Goal: Task Accomplishment & Management: Use online tool/utility

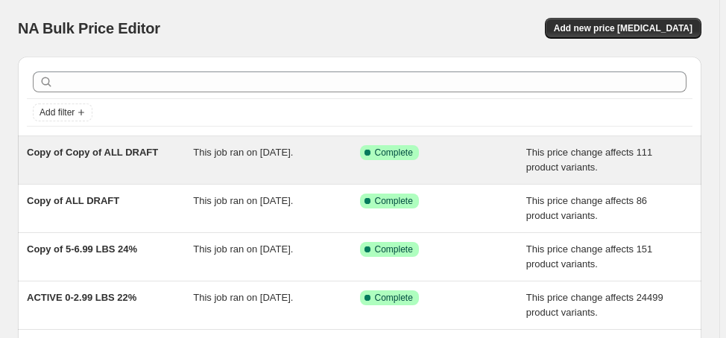
click at [191, 154] on div "Copy of Copy of ALL DRAFT" at bounding box center [110, 160] width 166 height 30
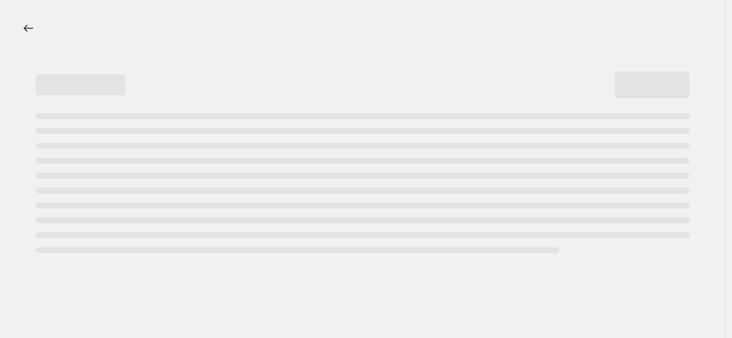
select select "margin"
select select "no_change"
select select "not_equal"
select select "product_status"
select select "draft"
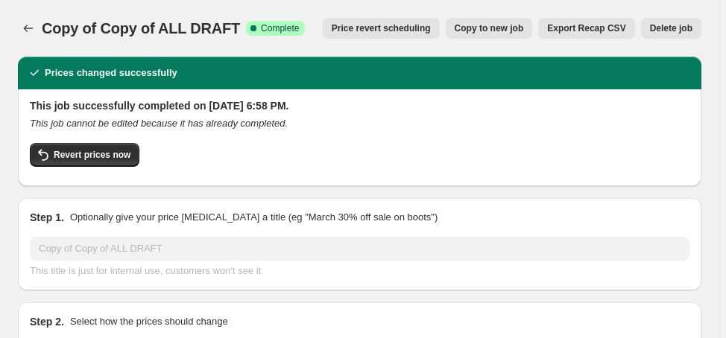
select select "vendor"
click at [666, 33] on span "Delete job" at bounding box center [671, 28] width 42 height 12
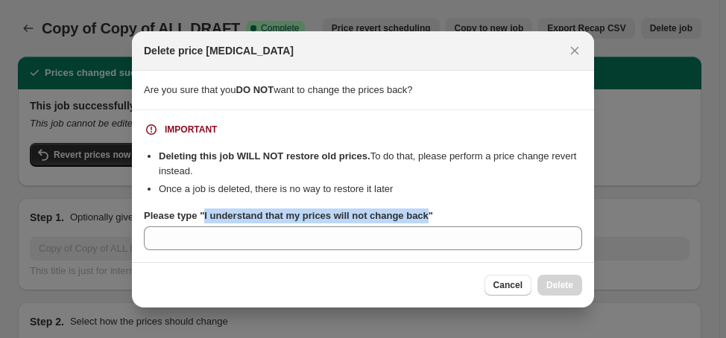
drag, startPoint x: 421, startPoint y: 214, endPoint x: 203, endPoint y: 221, distance: 218.4
click at [202, 221] on b "Please type "I understand that my prices will not change back"" at bounding box center [288, 215] width 289 height 11
copy b "I understand that my prices will not change back"
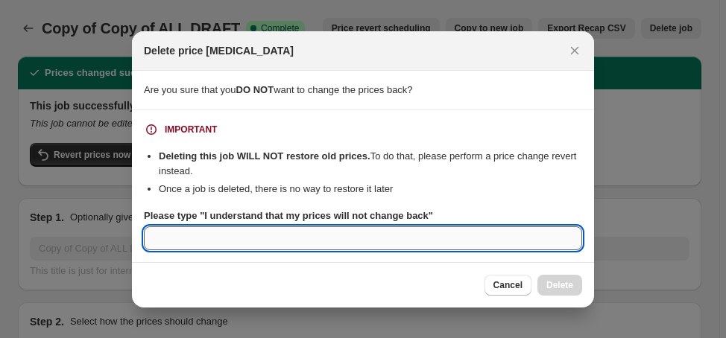
paste input "I understand that my prices will not change back"
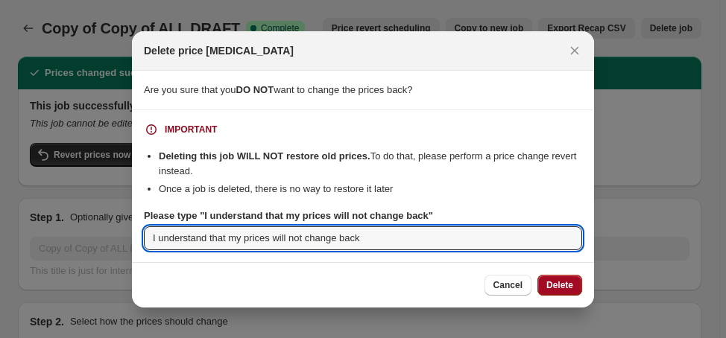
type input "I understand that my prices will not change back"
click at [552, 285] on span "Delete" at bounding box center [559, 285] width 27 height 12
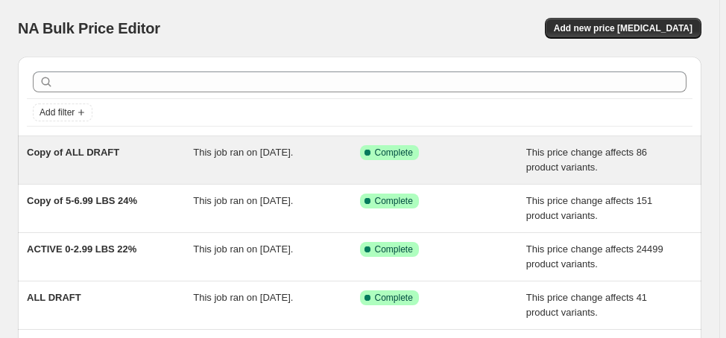
click at [102, 157] on span "Copy of ALL DRAFT" at bounding box center [73, 152] width 92 height 11
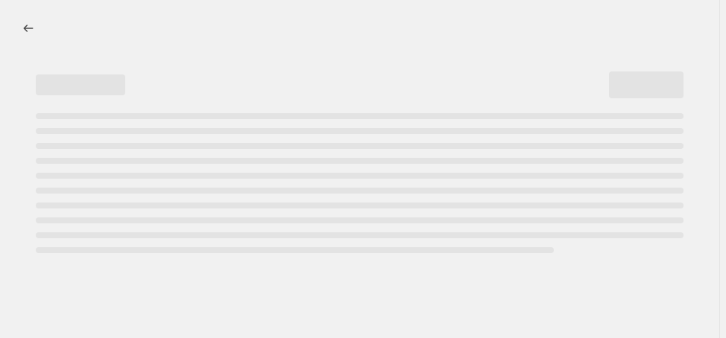
select select "margin"
select select "no_change"
select select "vendor"
select select "not_equal"
select select "product_status"
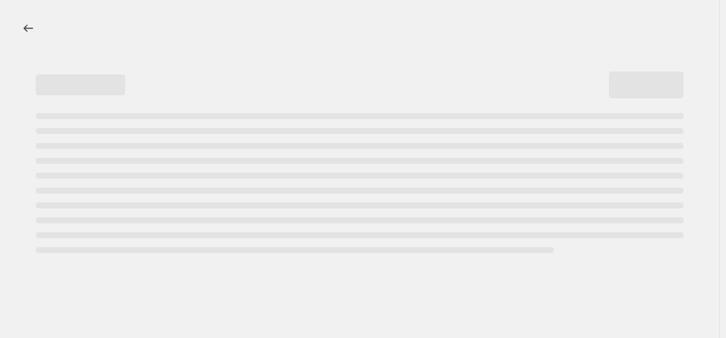
select select "draft"
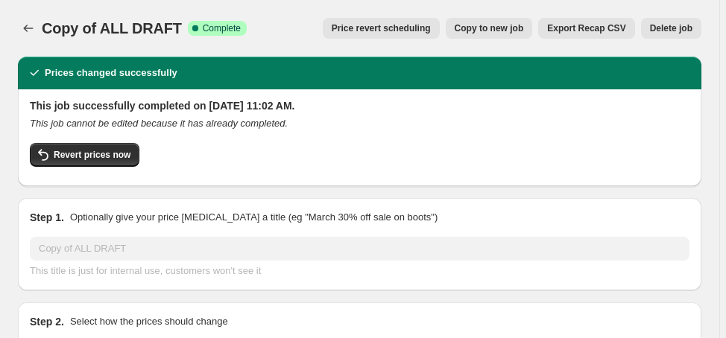
click at [491, 30] on span "Copy to new job" at bounding box center [489, 28] width 69 height 12
select select "margin"
select select "no_change"
select select "vendor"
select select "not_equal"
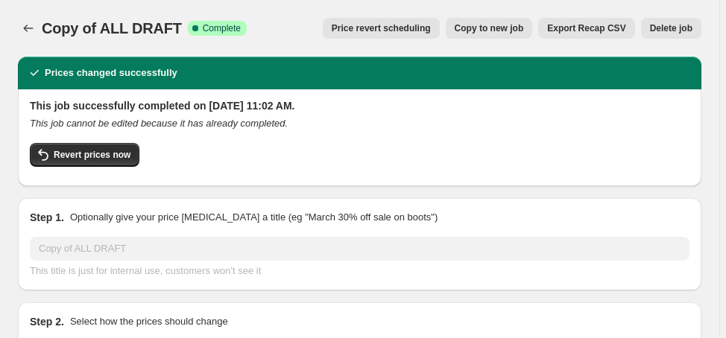
select select "product_status"
select select "draft"
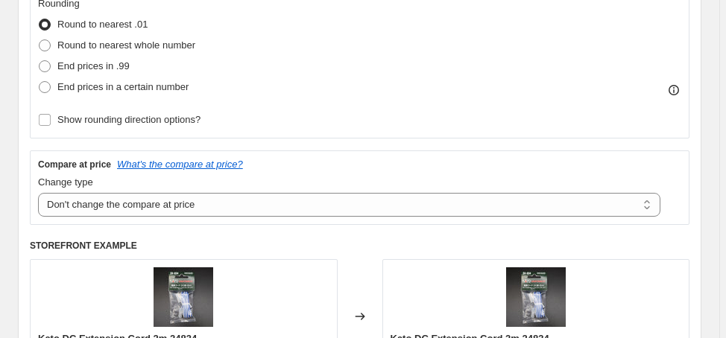
scroll to position [417, 0]
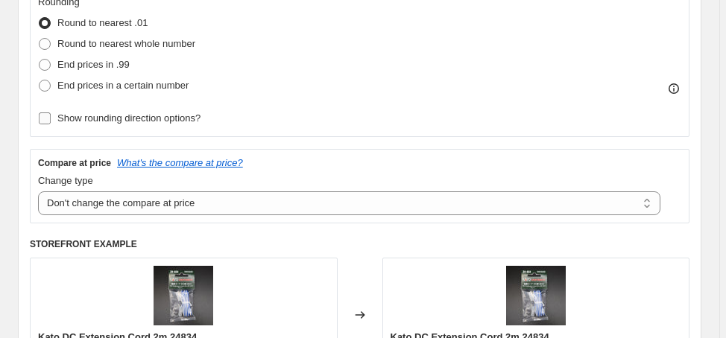
click at [191, 121] on span "Show rounding direction options?" at bounding box center [128, 118] width 143 height 11
click at [51, 121] on input "Show rounding direction options?" at bounding box center [45, 119] width 12 height 12
checkbox input "true"
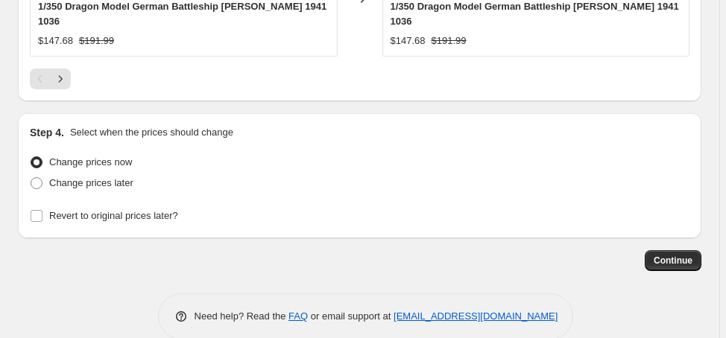
scroll to position [1916, 0]
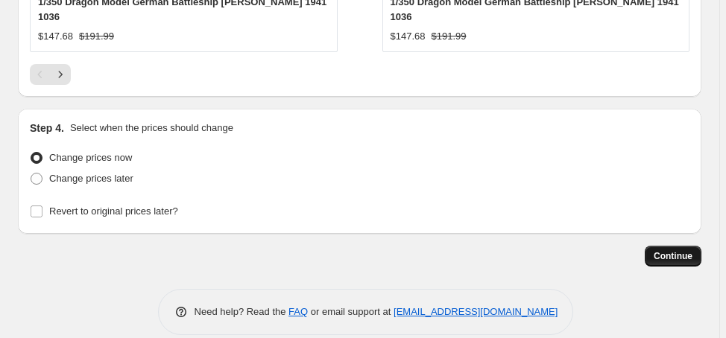
click at [684, 250] on span "Continue" at bounding box center [672, 256] width 39 height 12
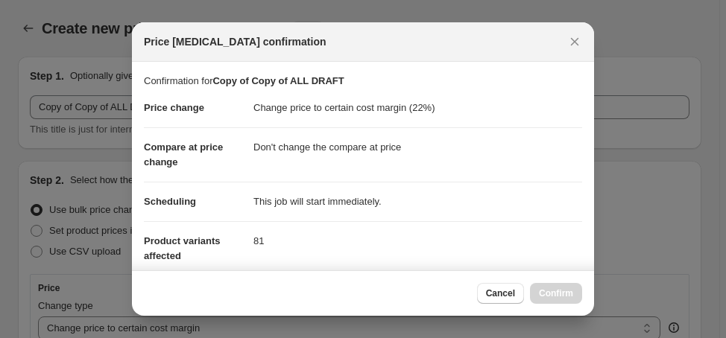
scroll to position [0, 0]
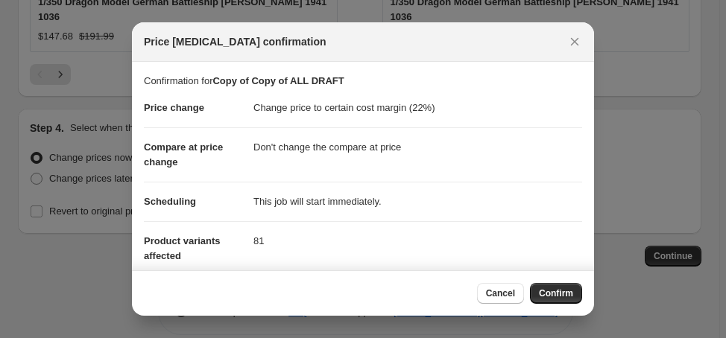
click at [557, 299] on button "Confirm" at bounding box center [556, 293] width 52 height 21
